Goal: Task Accomplishment & Management: Manage account settings

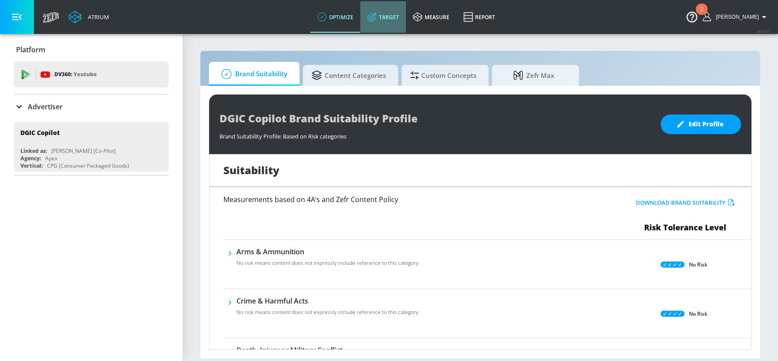
click at [402, 26] on link "Target" at bounding box center [384, 16] width 46 height 31
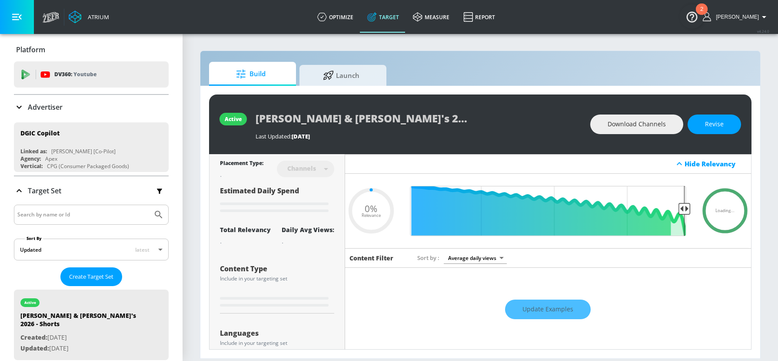
type input "0.05"
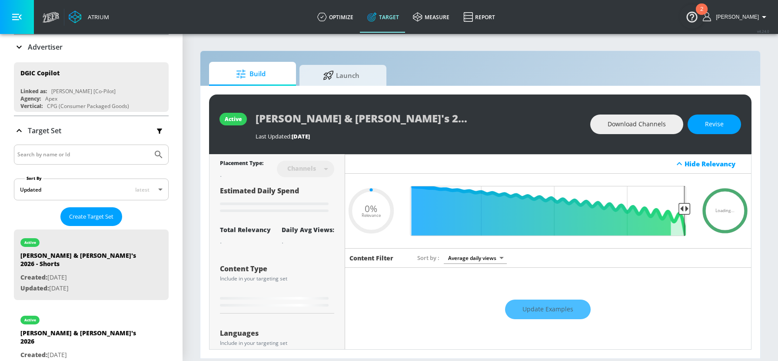
scroll to position [3, 0]
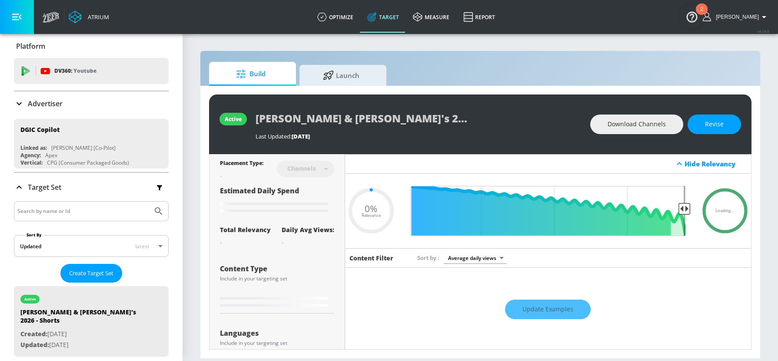
click at [88, 209] on input "Search by name or Id" at bounding box center [83, 210] width 132 height 11
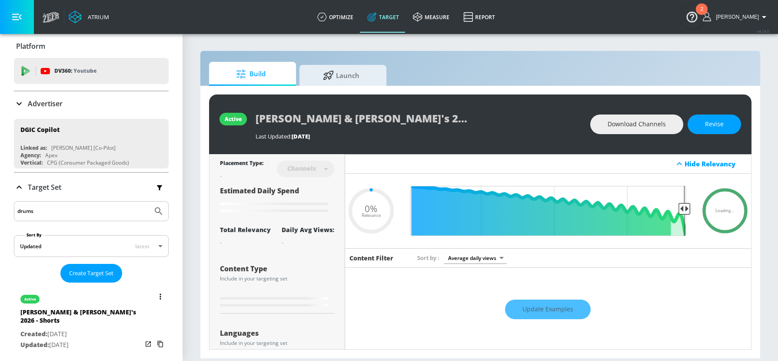
type input "drums"
type input "0.38"
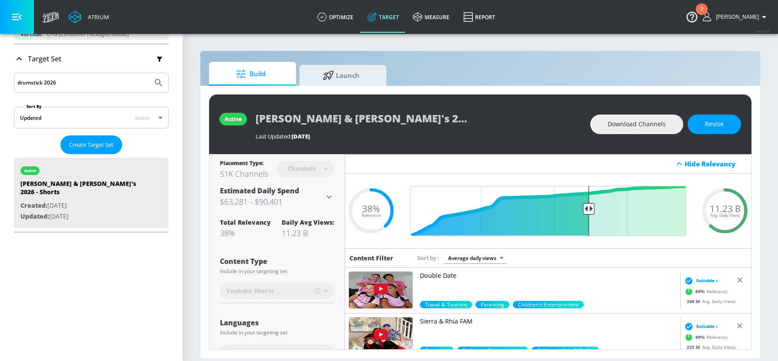
scroll to position [141, 0]
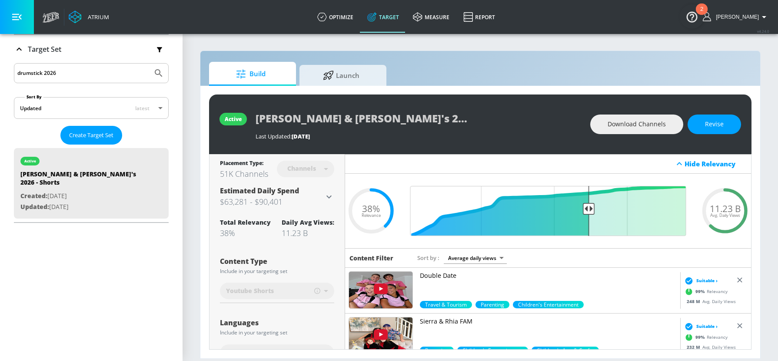
click at [114, 74] on input "drumstick 2026" at bounding box center [83, 72] width 132 height 11
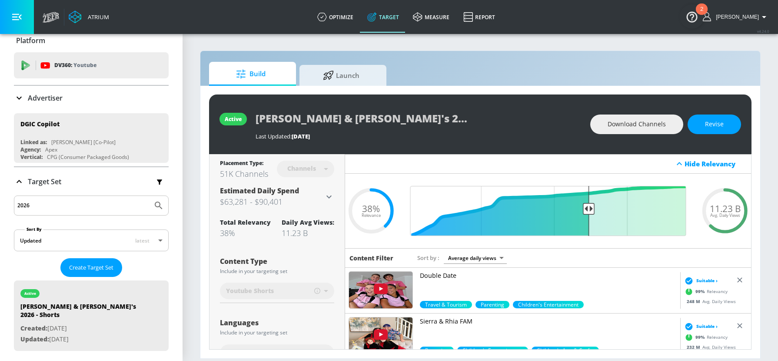
scroll to position [0, 0]
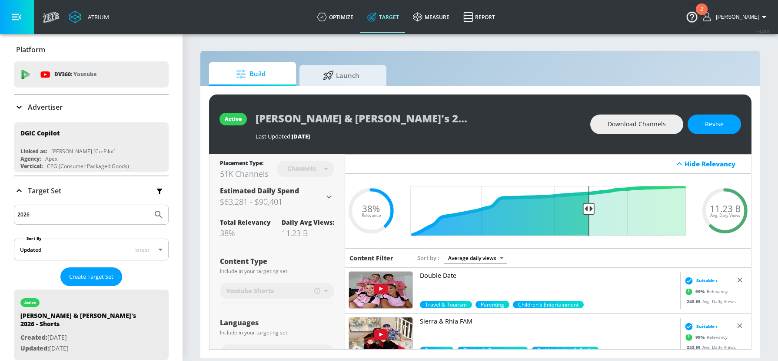
click at [106, 214] on input "2026" at bounding box center [83, 214] width 132 height 11
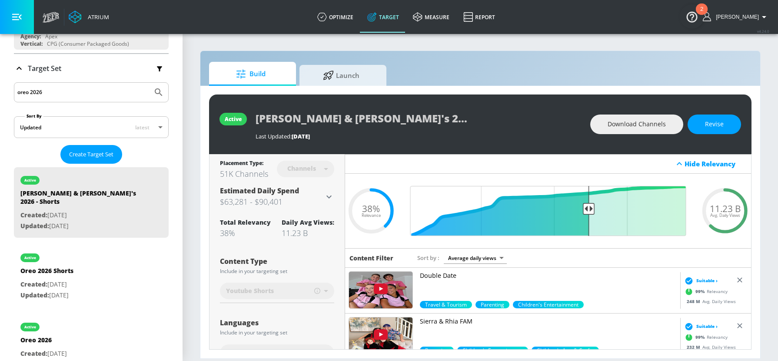
scroll to position [126, 0]
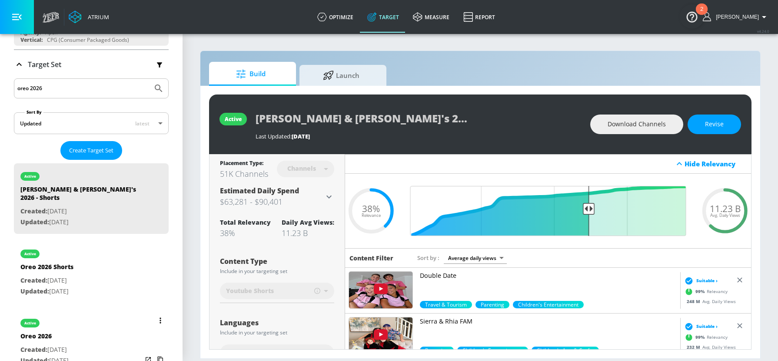
type input "oreo 2026"
click at [94, 317] on div "active Oreo 2026 Created: Jul. 15, 2025 Updated: Jul. 15, 2025" at bounding box center [91, 341] width 155 height 62
type input "Oreo 2026"
type input "videos"
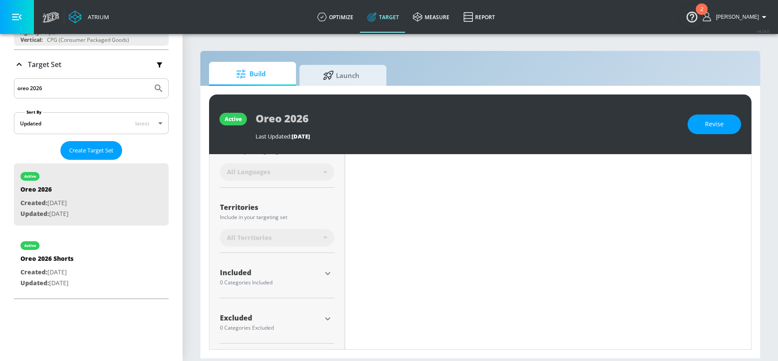
scroll to position [192, 0]
type input "0.5"
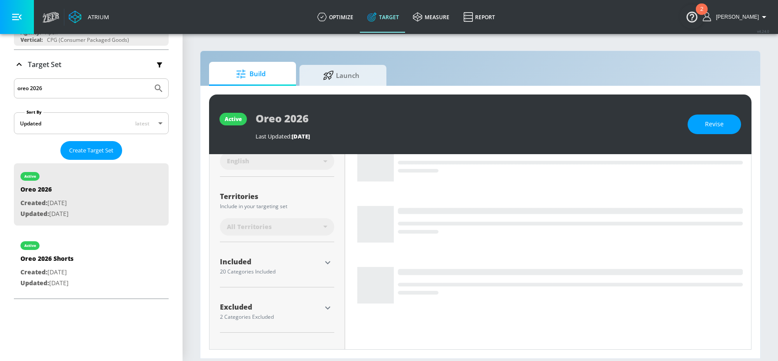
scroll to position [182, 0]
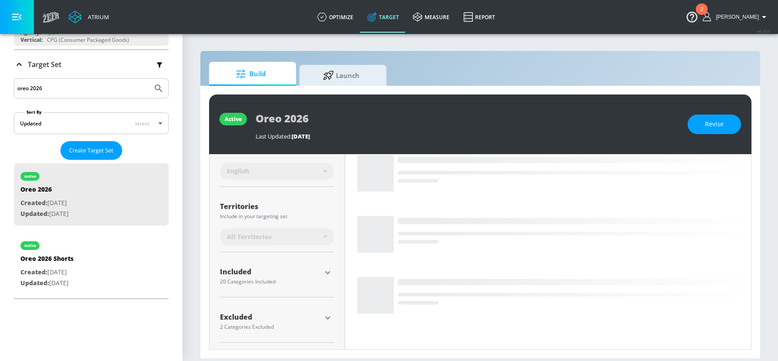
click at [327, 267] on icon "button" at bounding box center [328, 272] width 10 height 10
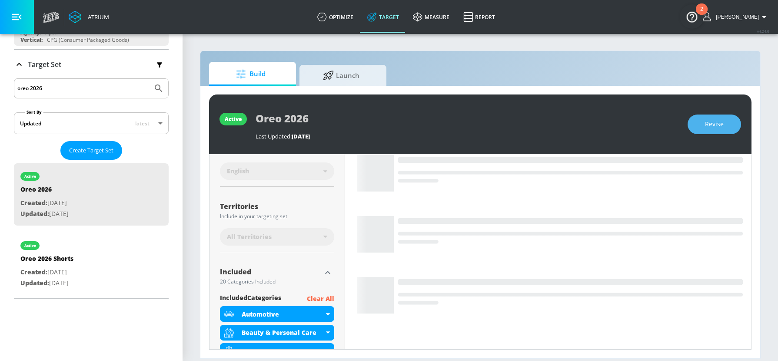
click at [712, 131] on button "Revise" at bounding box center [714, 124] width 53 height 20
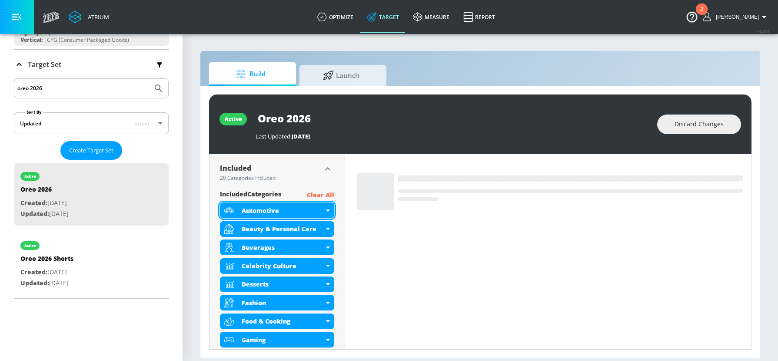
scroll to position [267, 0]
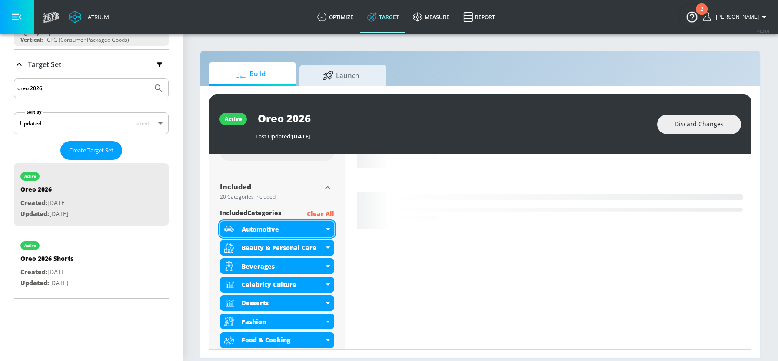
click at [328, 224] on div "Automotive" at bounding box center [277, 229] width 114 height 16
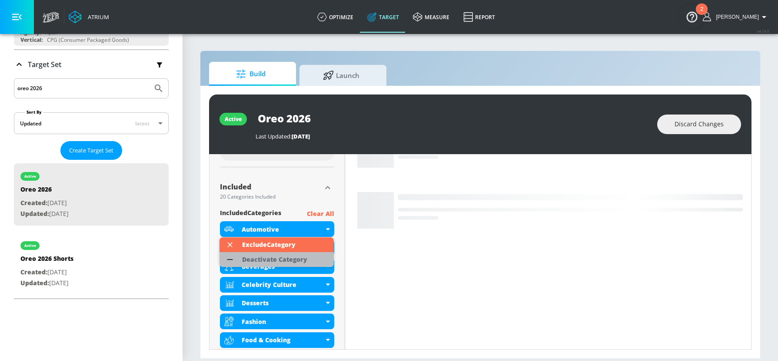
click at [304, 256] on div "Deactivate Category" at bounding box center [274, 259] width 65 height 6
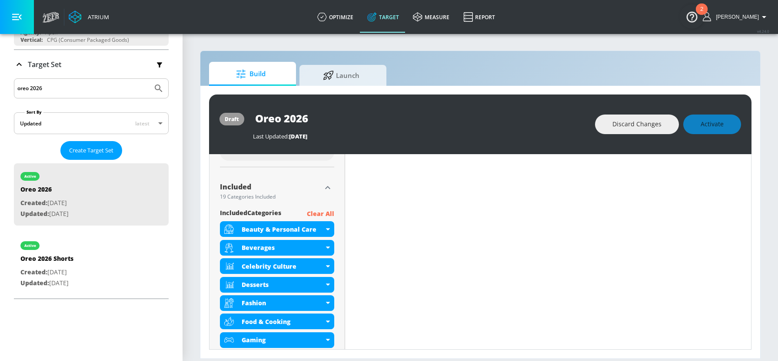
click at [536, 108] on div "Oreo 2026" at bounding box center [420, 118] width 334 height 20
click at [324, 188] on icon "button" at bounding box center [328, 187] width 10 height 10
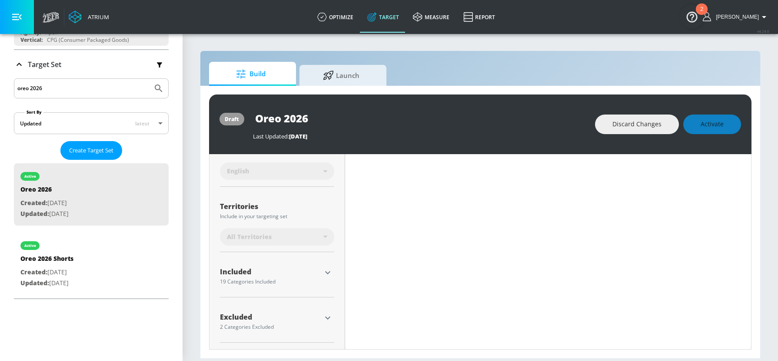
scroll to position [0, 0]
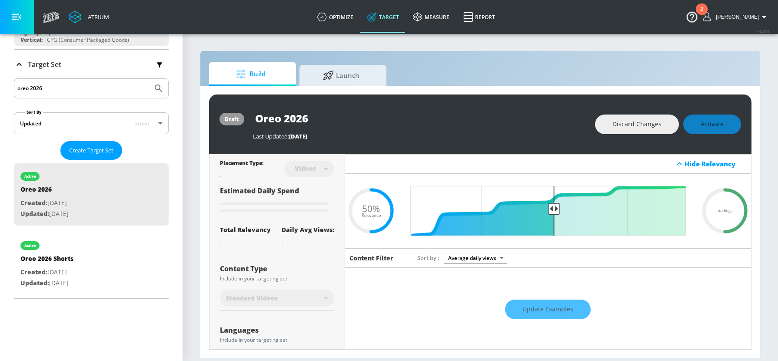
click at [545, 122] on div "Oreo 2026" at bounding box center [420, 118] width 334 height 20
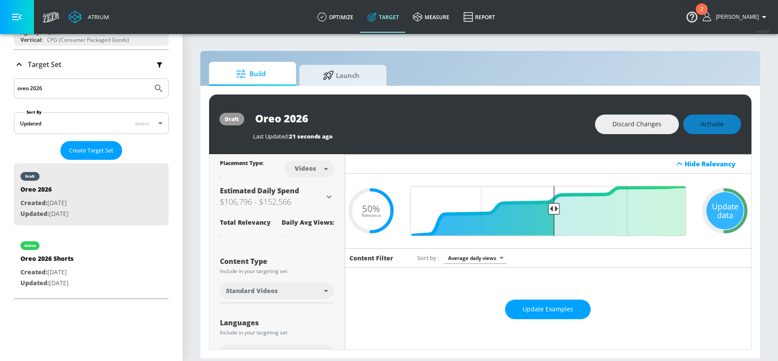
click at [696, 115] on div "Discard Changes Activate" at bounding box center [668, 124] width 146 height 20
click at [731, 124] on div "Discard Changes Activate" at bounding box center [668, 124] width 146 height 20
click at [728, 226] on div "Update data" at bounding box center [725, 210] width 37 height 37
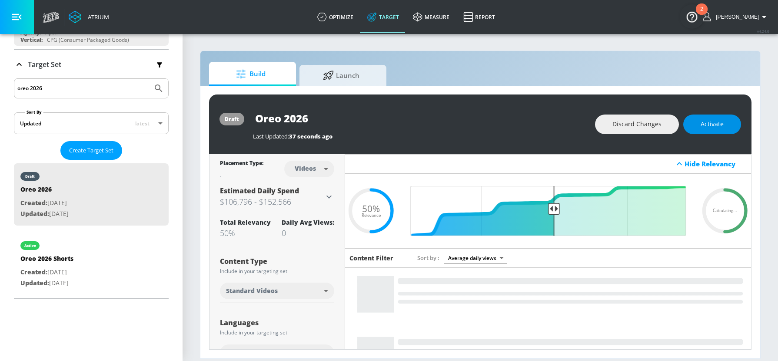
click at [723, 127] on span "Activate" at bounding box center [712, 124] width 23 height 11
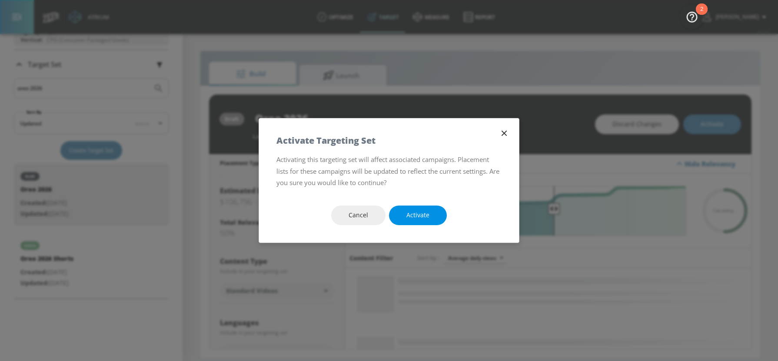
click at [418, 213] on span "Activate" at bounding box center [418, 215] width 23 height 11
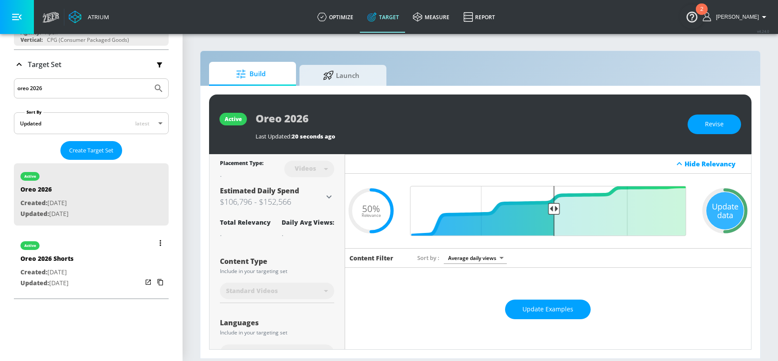
click at [73, 264] on div "Oreo 2026 Shorts" at bounding box center [46, 260] width 53 height 13
type input "Oreo 2026 Shorts"
type input "channels"
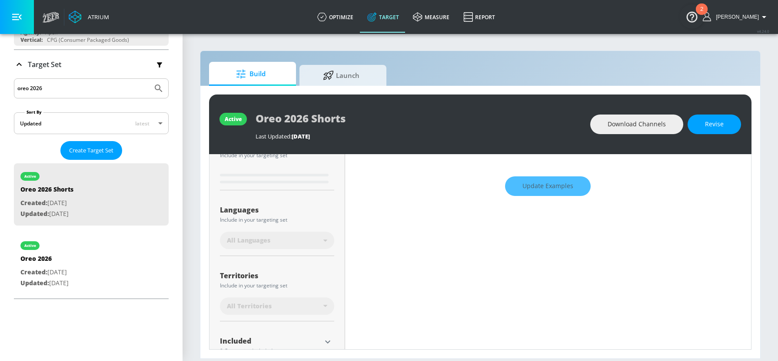
scroll to position [192, 0]
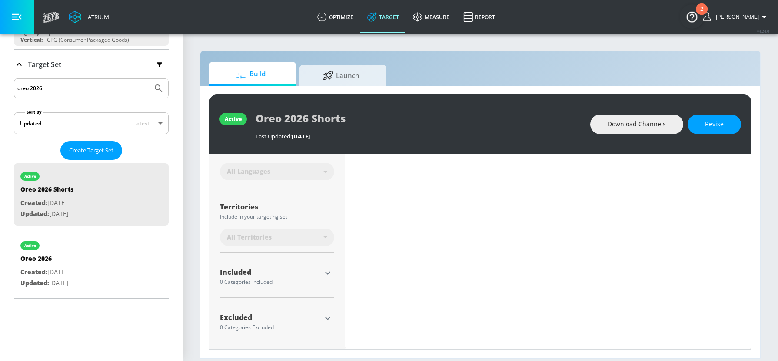
click at [327, 273] on icon "button" at bounding box center [327, 272] width 5 height 3
click at [716, 124] on span "Revise" at bounding box center [714, 124] width 19 height 11
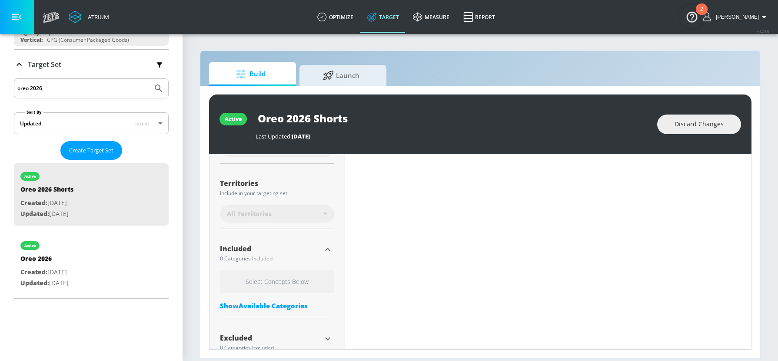
scroll to position [213, 0]
click at [325, 251] on icon "button" at bounding box center [328, 251] width 10 height 10
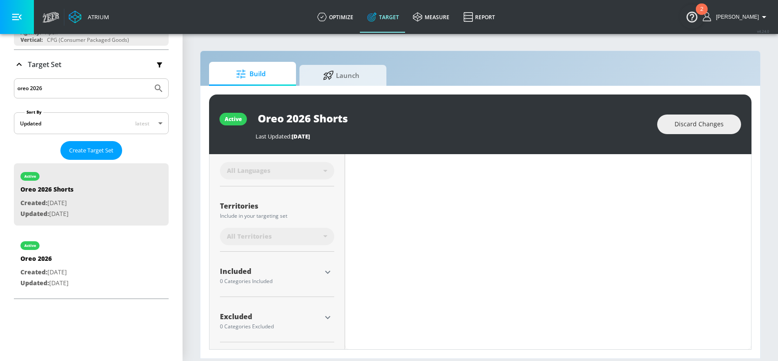
scroll to position [192, 0]
click at [331, 272] on icon "button" at bounding box center [328, 272] width 10 height 10
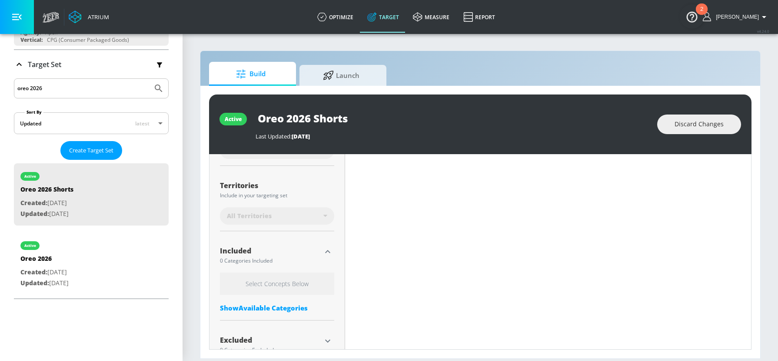
scroll to position [0, 0]
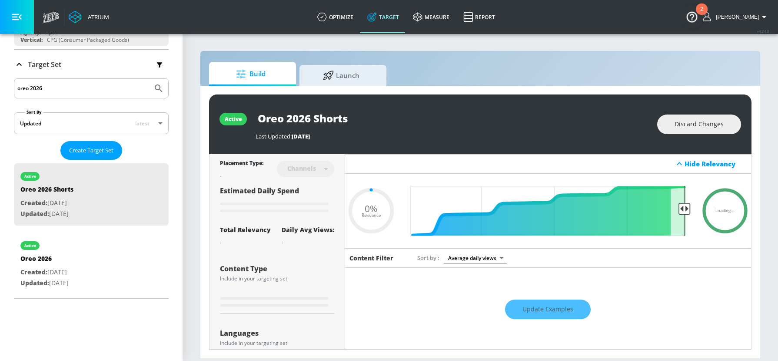
click at [522, 138] on div "Last Updated: 37 days ago" at bounding box center [452, 136] width 393 height 8
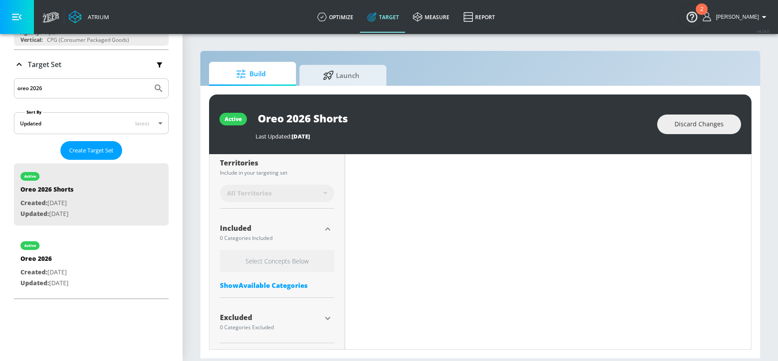
scroll to position [236, 0]
type input "0.5"
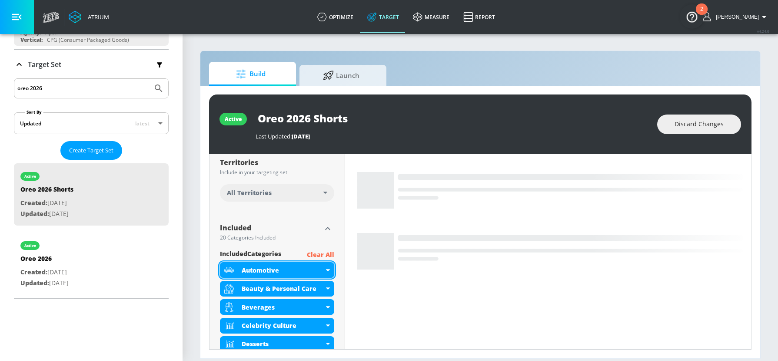
click at [322, 267] on div "Automotive" at bounding box center [283, 270] width 82 height 8
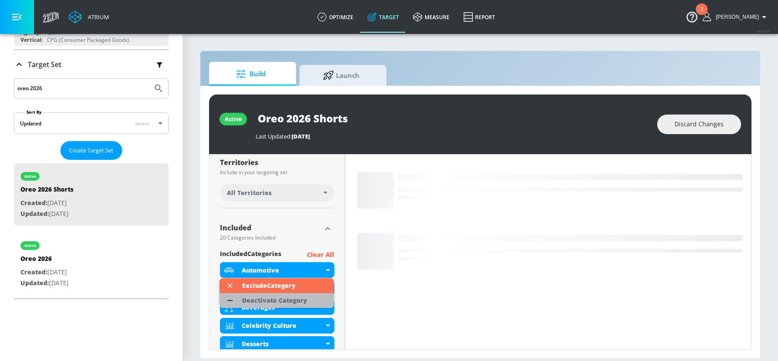
click at [303, 302] on div "Deactivate Category" at bounding box center [274, 300] width 65 height 6
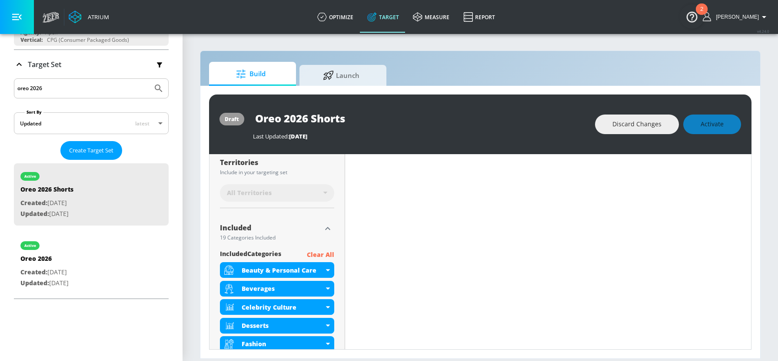
click at [524, 129] on div "Last Updated: 37 days ago" at bounding box center [420, 134] width 334 height 12
click at [526, 98] on div "draft Oreo 2026 Shorts Last Updated: 37 days ago Discard Changes Activate" at bounding box center [480, 124] width 543 height 60
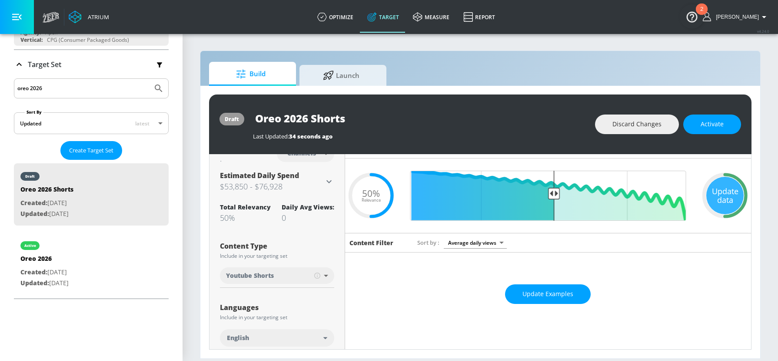
scroll to position [0, 0]
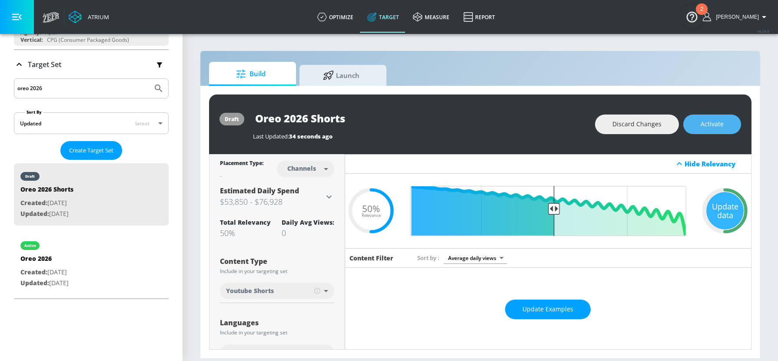
click at [718, 117] on button "Activate" at bounding box center [713, 124] width 58 height 20
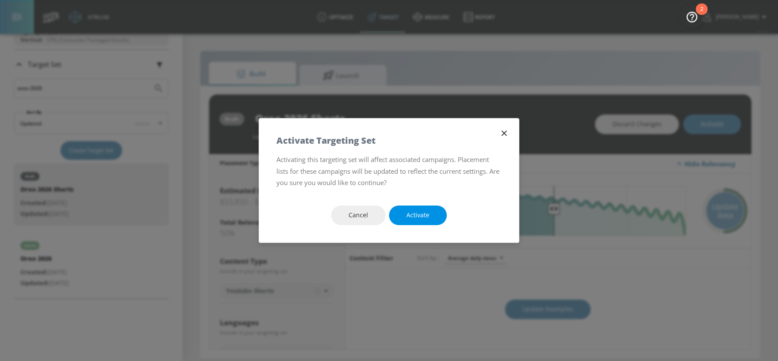
click at [397, 223] on button "Activate" at bounding box center [418, 215] width 58 height 20
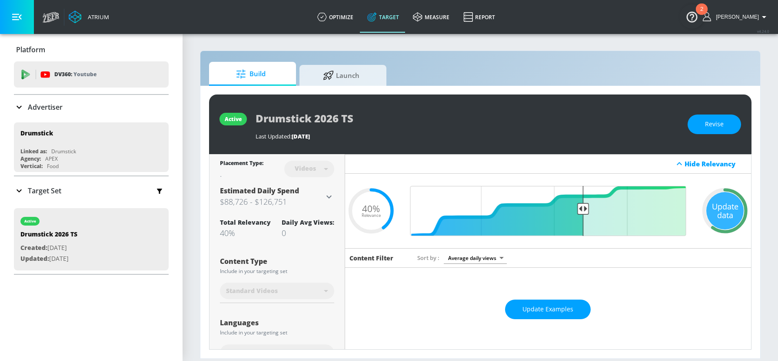
click at [81, 188] on div "Target Set" at bounding box center [91, 190] width 155 height 18
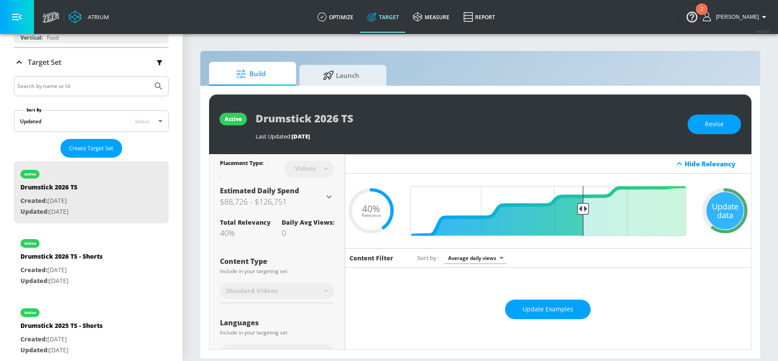
scroll to position [109, 0]
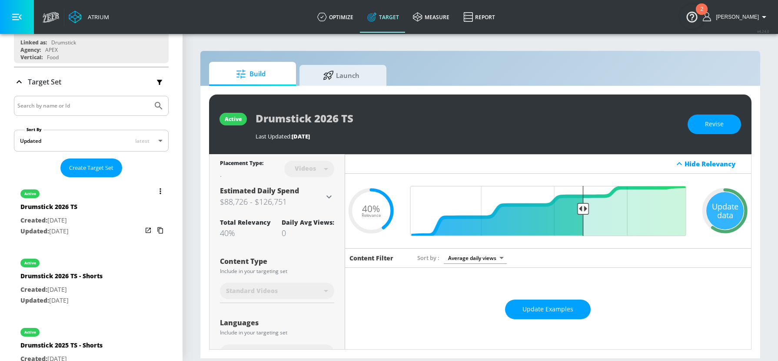
click at [161, 192] on button "list of Target Set" at bounding box center [160, 191] width 12 height 12
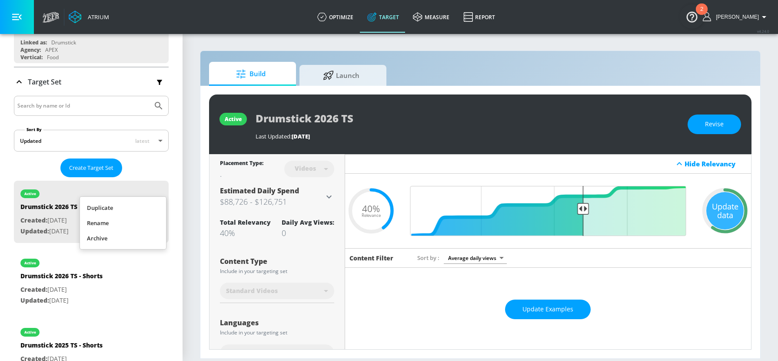
click at [200, 163] on div at bounding box center [389, 180] width 778 height 361
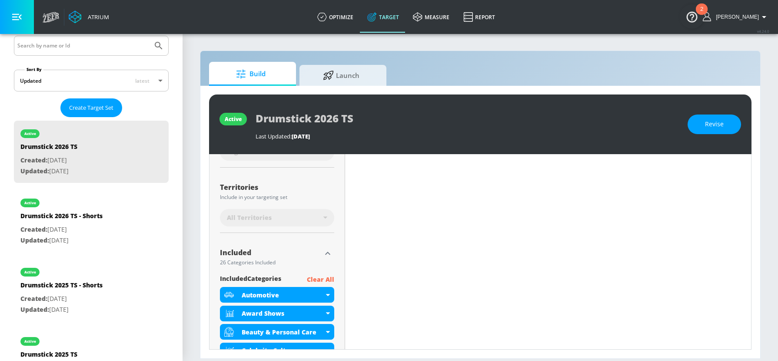
scroll to position [203, 0]
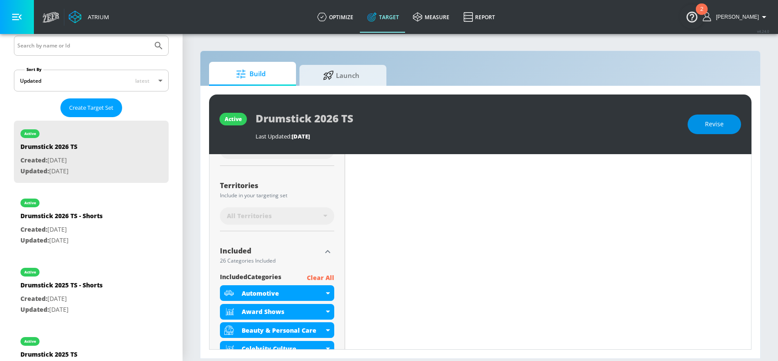
click at [708, 124] on span "Revise" at bounding box center [714, 124] width 19 height 11
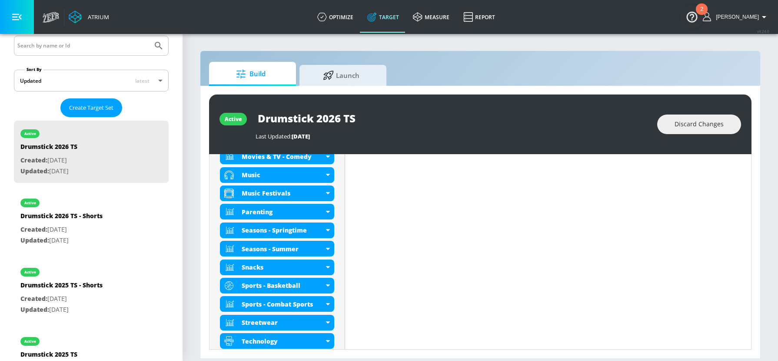
scroll to position [616, 0]
click at [328, 211] on icon at bounding box center [328, 211] width 4 height 2
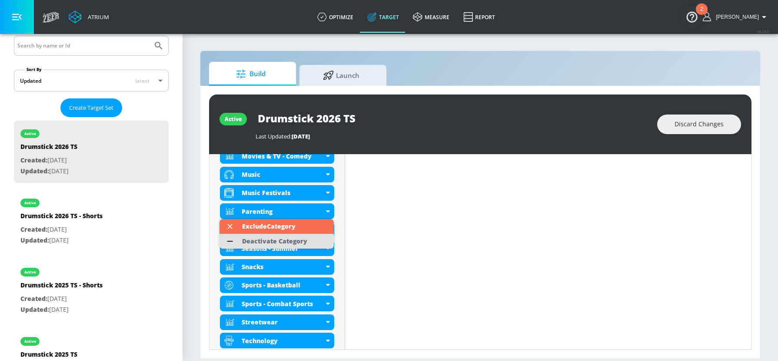
click at [314, 238] on li "Deactivate Category" at bounding box center [277, 241] width 114 height 15
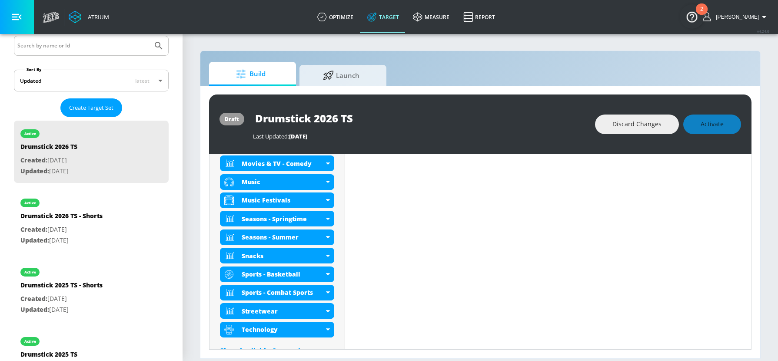
scroll to position [624, 0]
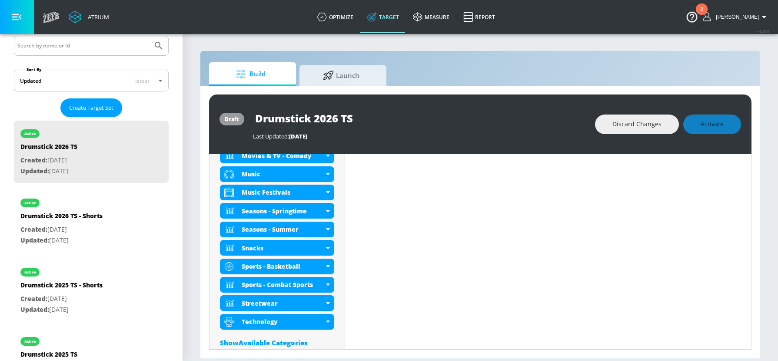
click at [514, 128] on div "Last Updated: [DATE]" at bounding box center [420, 134] width 334 height 12
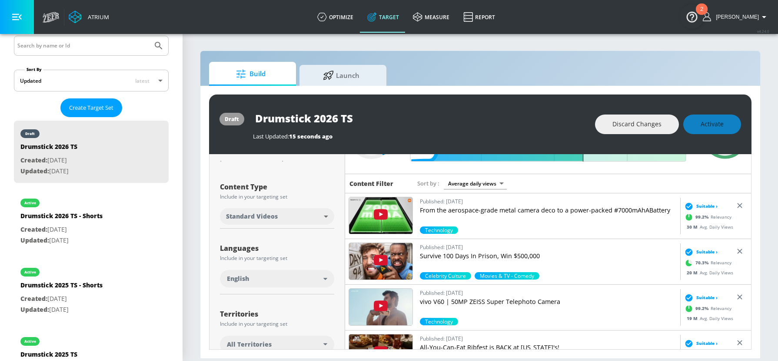
scroll to position [0, 0]
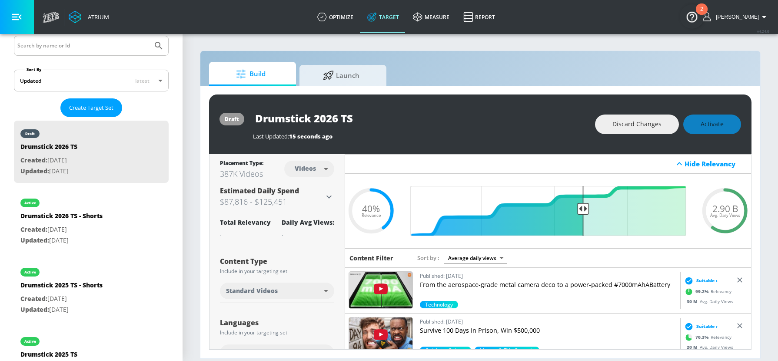
click at [506, 140] on div "draft Drumstick 2026 TS Last Updated: 15 seconds ago Discard Changes Activate" at bounding box center [480, 124] width 543 height 60
click at [716, 124] on span "Activate" at bounding box center [712, 124] width 23 height 11
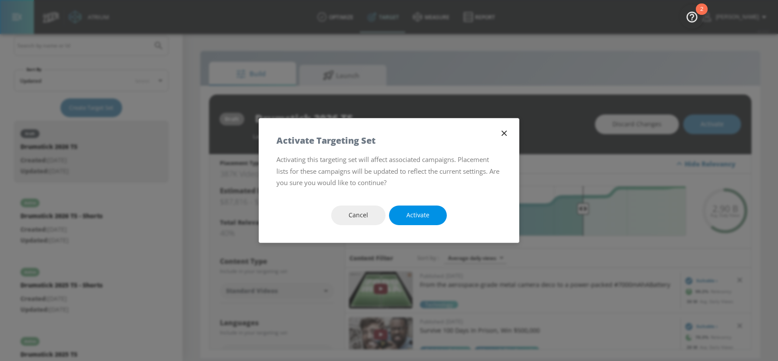
click at [424, 211] on span "Activate" at bounding box center [418, 215] width 23 height 11
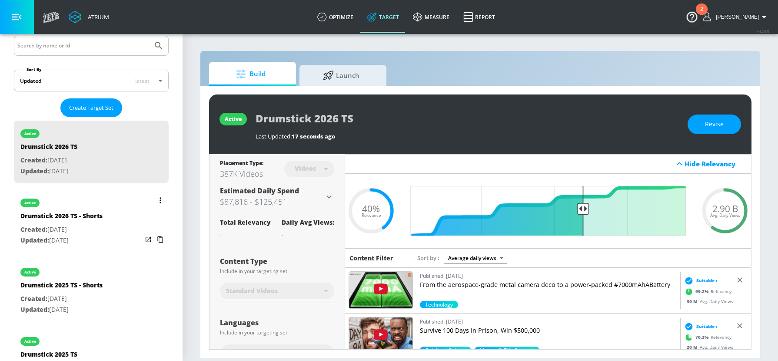
click at [105, 204] on div "active Drumstick 2026 TS - Shorts Created: [DATE] Updated: [DATE]" at bounding box center [91, 221] width 155 height 62
type input "Drumstick 2026 TS - Shorts"
type input "channels"
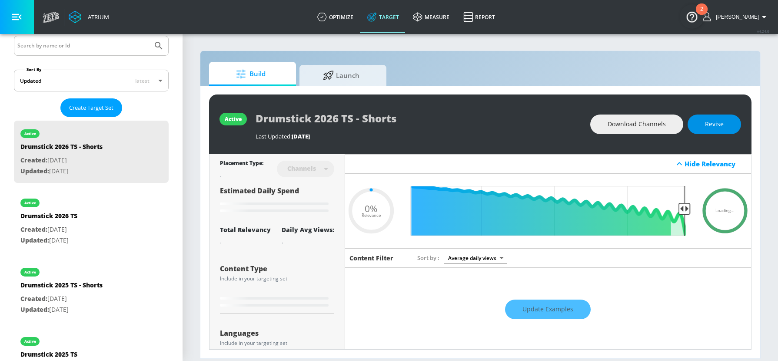
click at [725, 121] on button "Revise" at bounding box center [714, 124] width 53 height 20
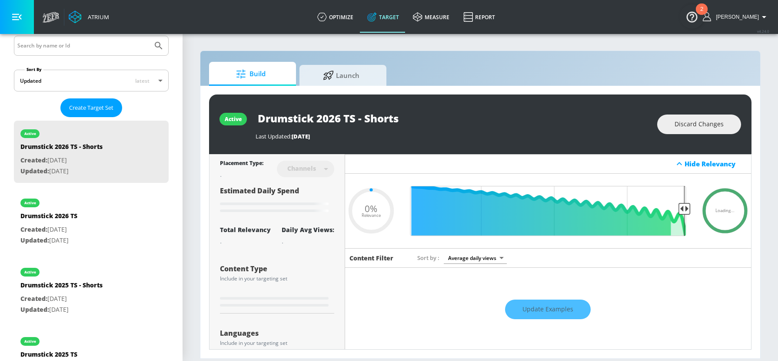
click at [561, 111] on div "Drumstick 2026 TS - Shorts" at bounding box center [452, 118] width 393 height 20
type input "0.4"
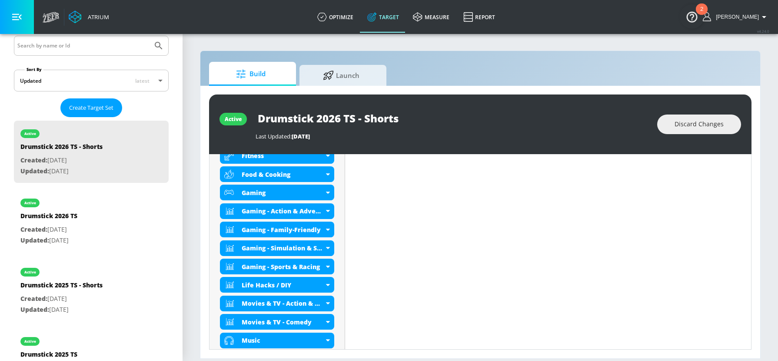
scroll to position [547, 0]
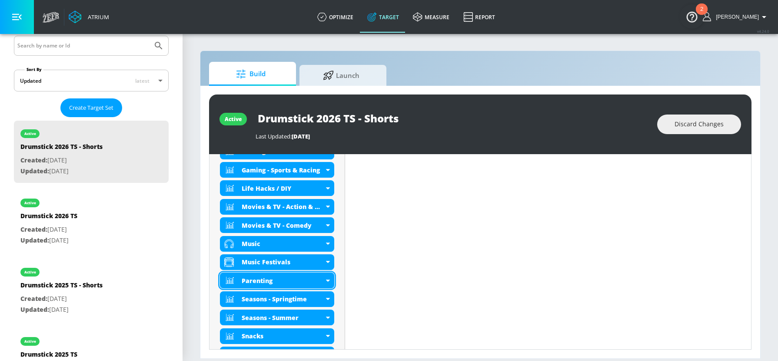
click at [327, 281] on div "Parenting" at bounding box center [277, 280] width 114 height 16
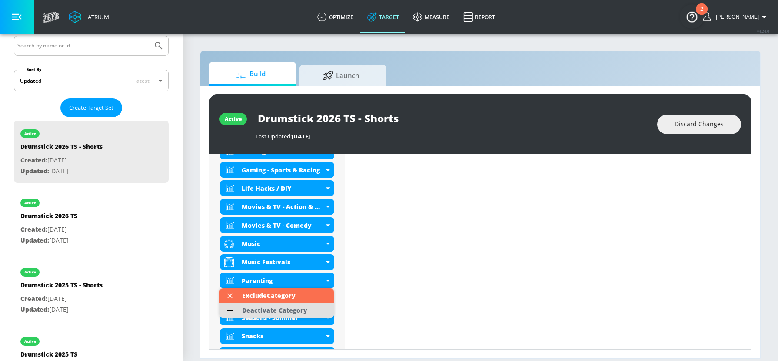
click at [308, 308] on div "Deactivate Category" at bounding box center [275, 310] width 74 height 15
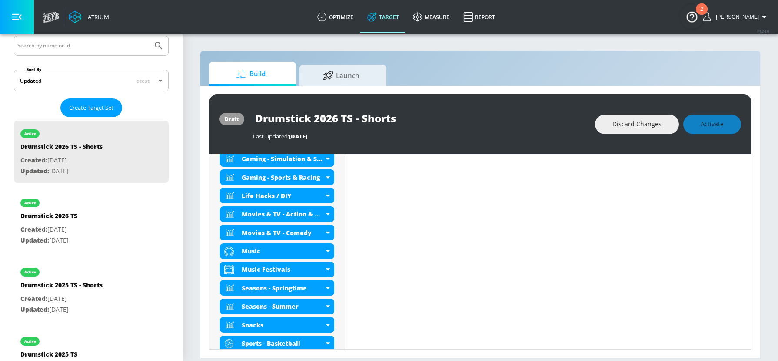
scroll to position [555, 0]
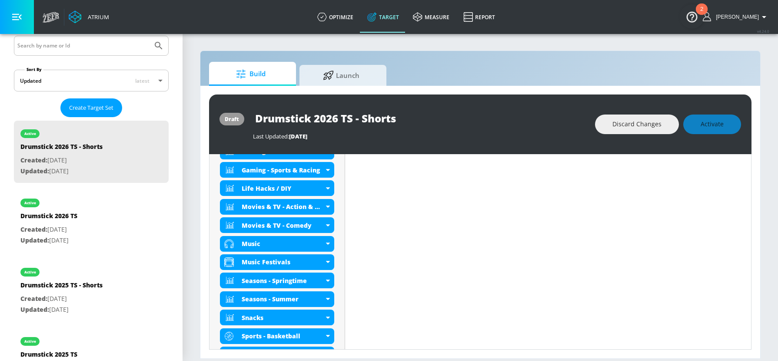
click at [531, 132] on div "Last Updated: [DATE]" at bounding box center [420, 136] width 334 height 8
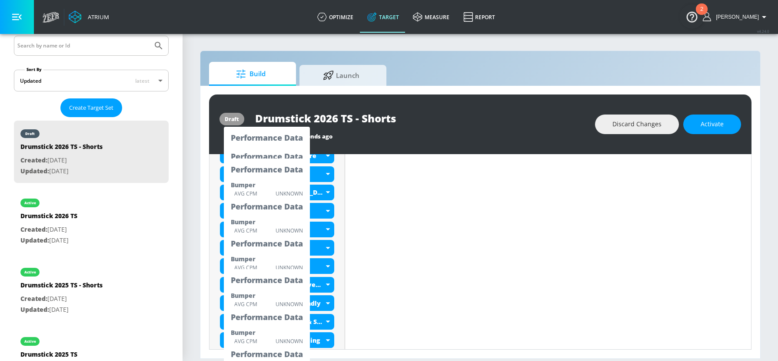
scroll to position [338, 0]
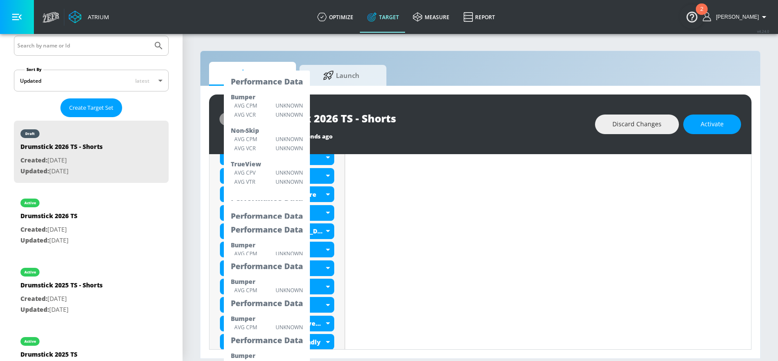
click at [426, 219] on div "Content Filter Sort by Average daily views avg_daily_views_last_7_days Update E…" at bounding box center [548, 362] width 407 height 904
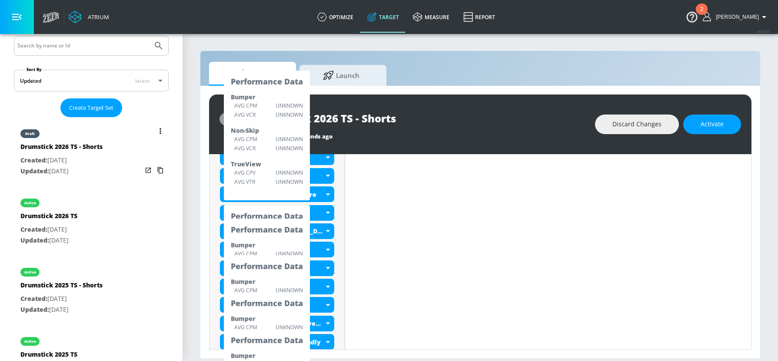
click at [80, 163] on p "Created: [DATE]" at bounding box center [61, 160] width 82 height 11
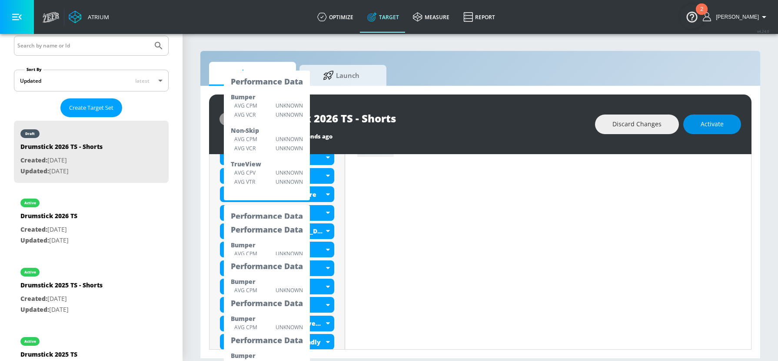
click at [730, 118] on button "Activate" at bounding box center [713, 124] width 58 height 20
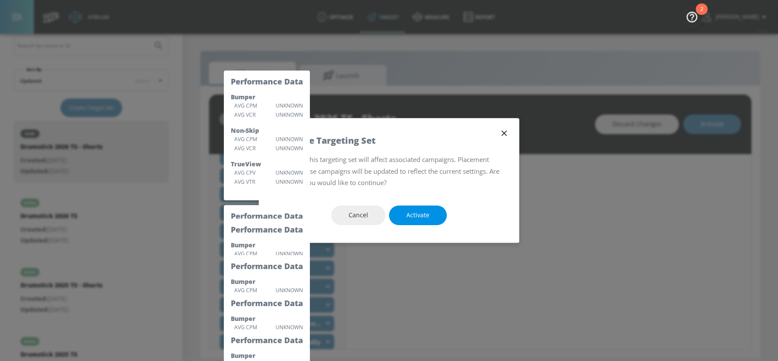
click at [411, 223] on button "Activate" at bounding box center [418, 215] width 58 height 20
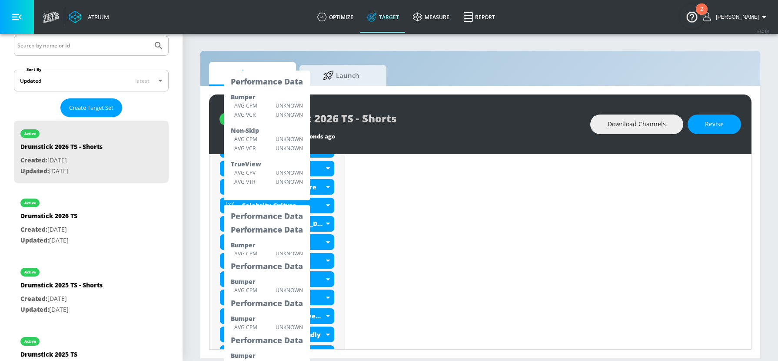
scroll to position [338, 0]
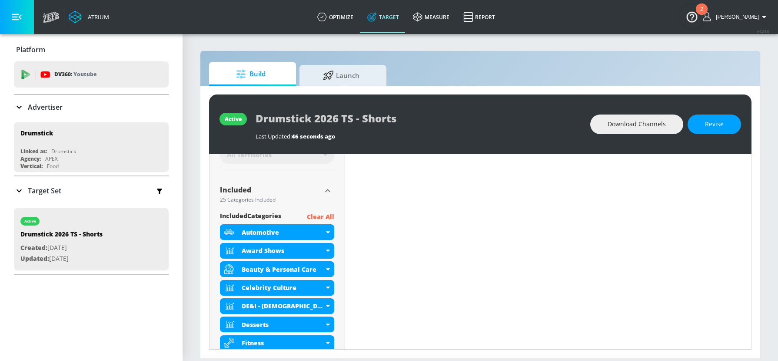
scroll to position [161, 0]
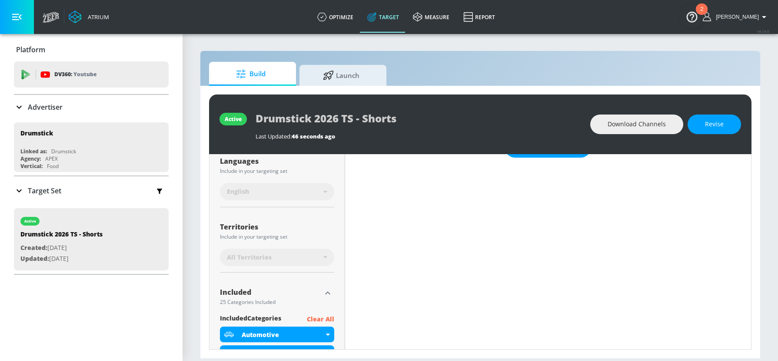
click at [64, 189] on div "Target Set" at bounding box center [91, 190] width 155 height 18
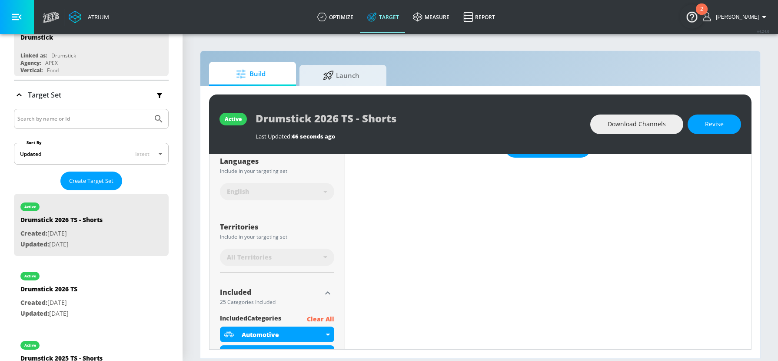
scroll to position [96, 0]
